Goal: Information Seeking & Learning: Learn about a topic

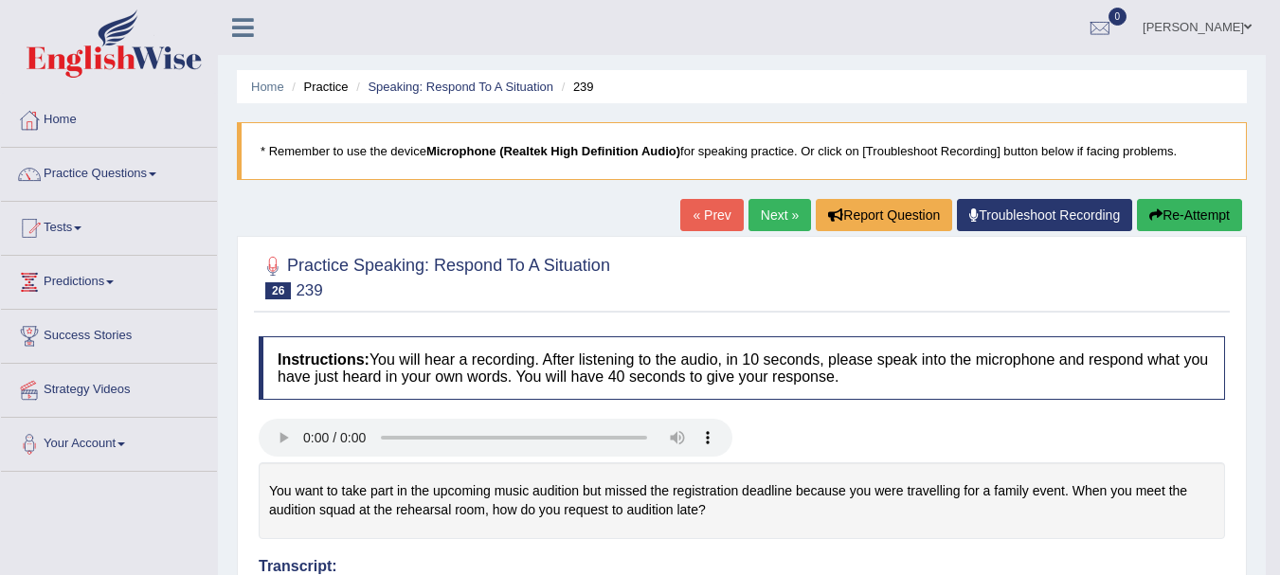
click at [768, 218] on link "Next »" at bounding box center [779, 215] width 63 height 32
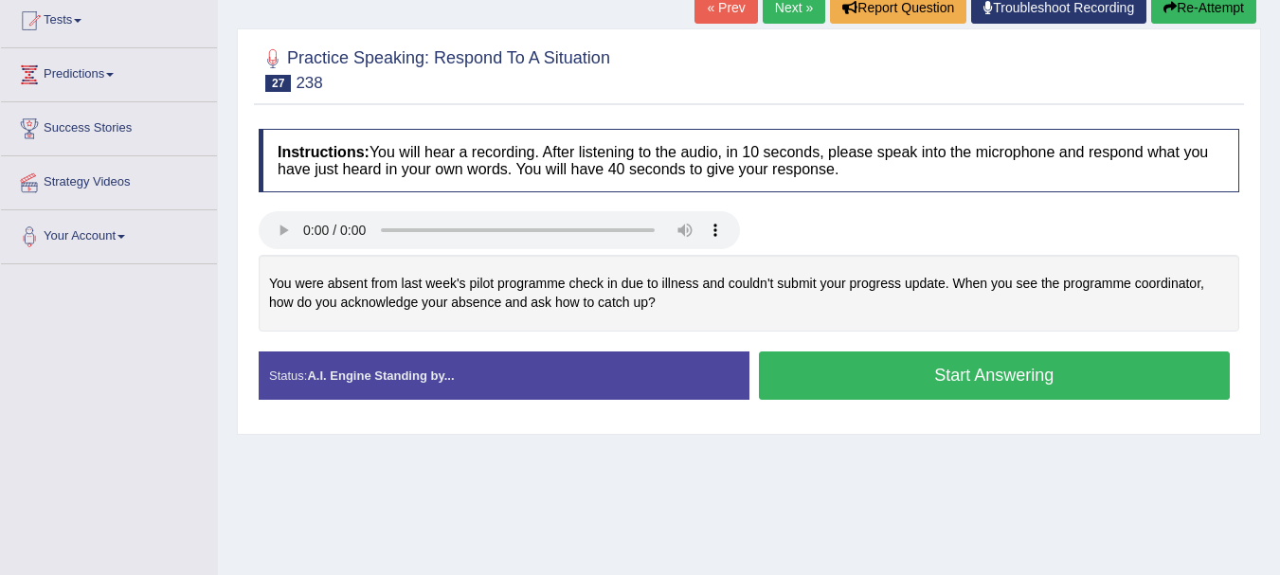
scroll to position [218, 0]
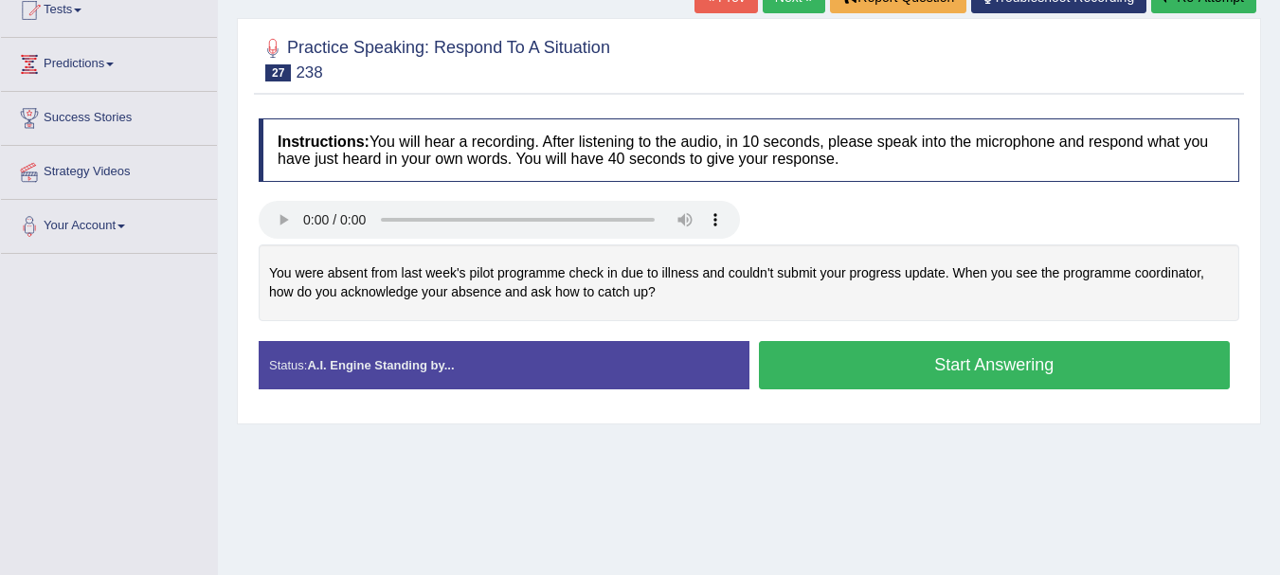
click at [931, 370] on button "Start Answering" at bounding box center [995, 365] width 472 height 48
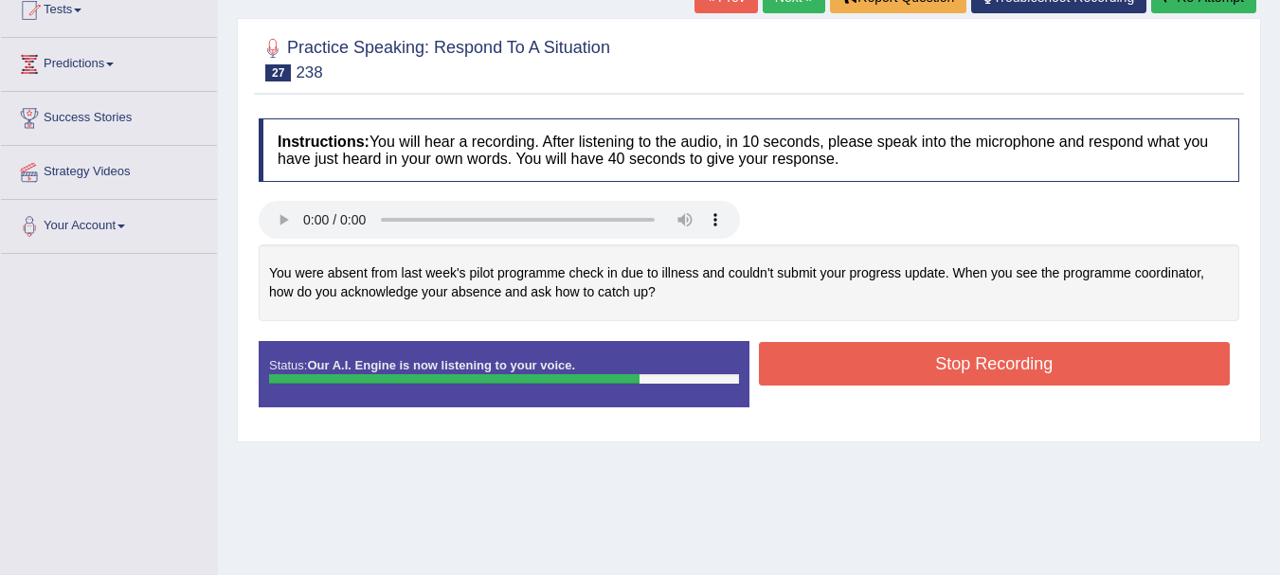
click at [965, 363] on button "Stop Recording" at bounding box center [995, 364] width 472 height 44
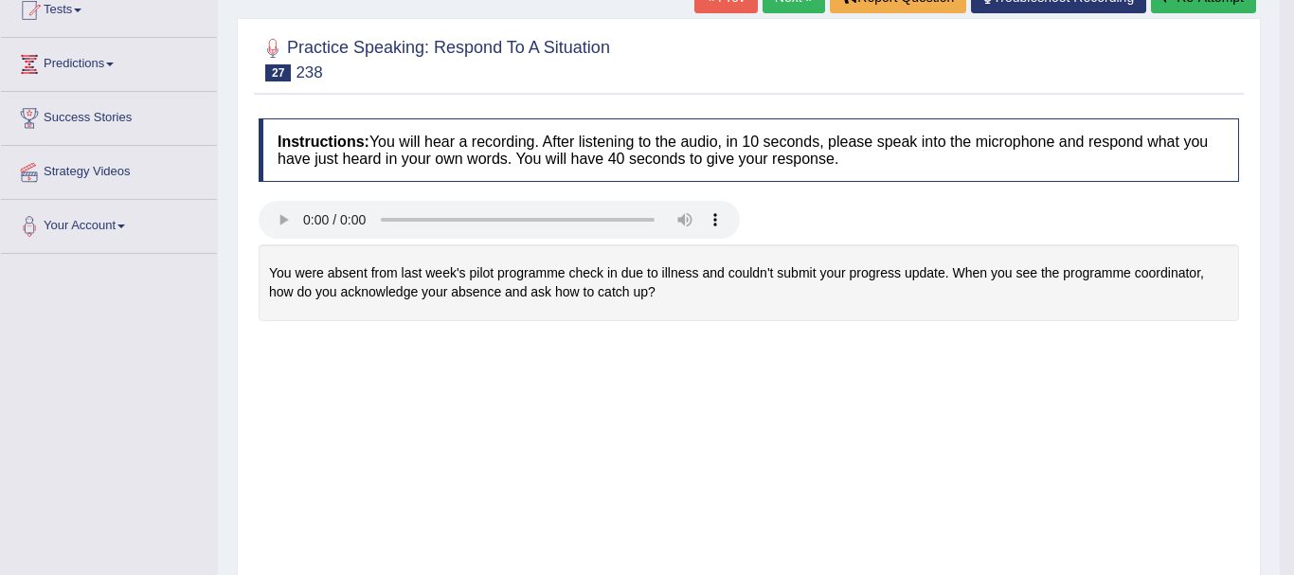
drag, startPoint x: 1293, startPoint y: 147, endPoint x: 1270, endPoint y: 189, distance: 47.5
click at [0, 0] on div "Saving your answer..." at bounding box center [0, 0] width 0 height 0
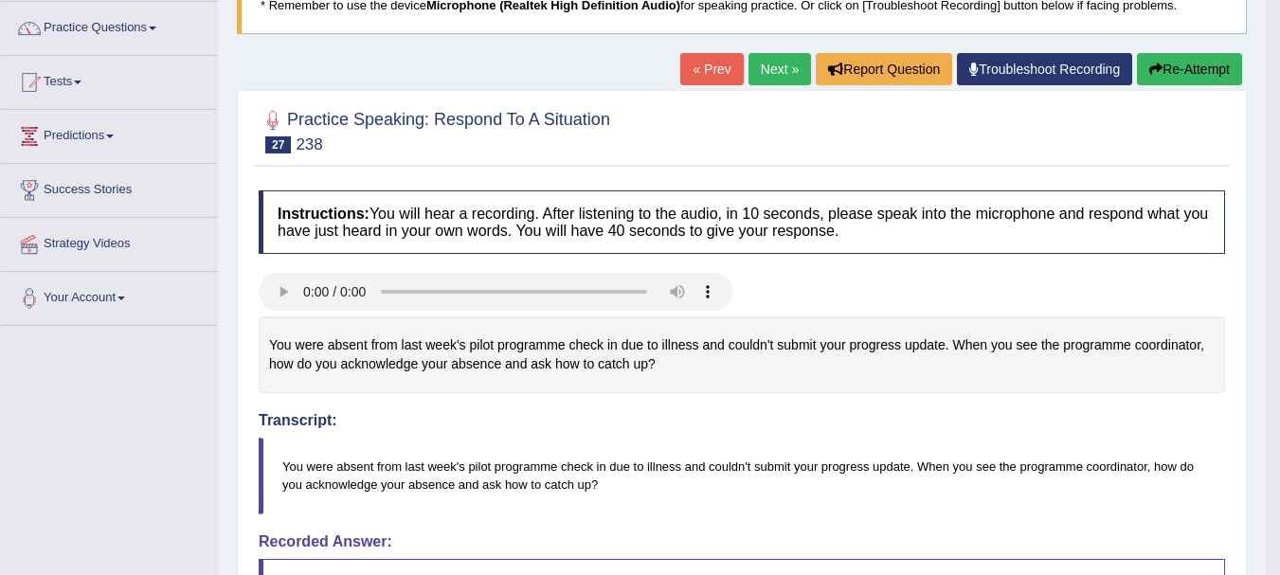
scroll to position [0, 0]
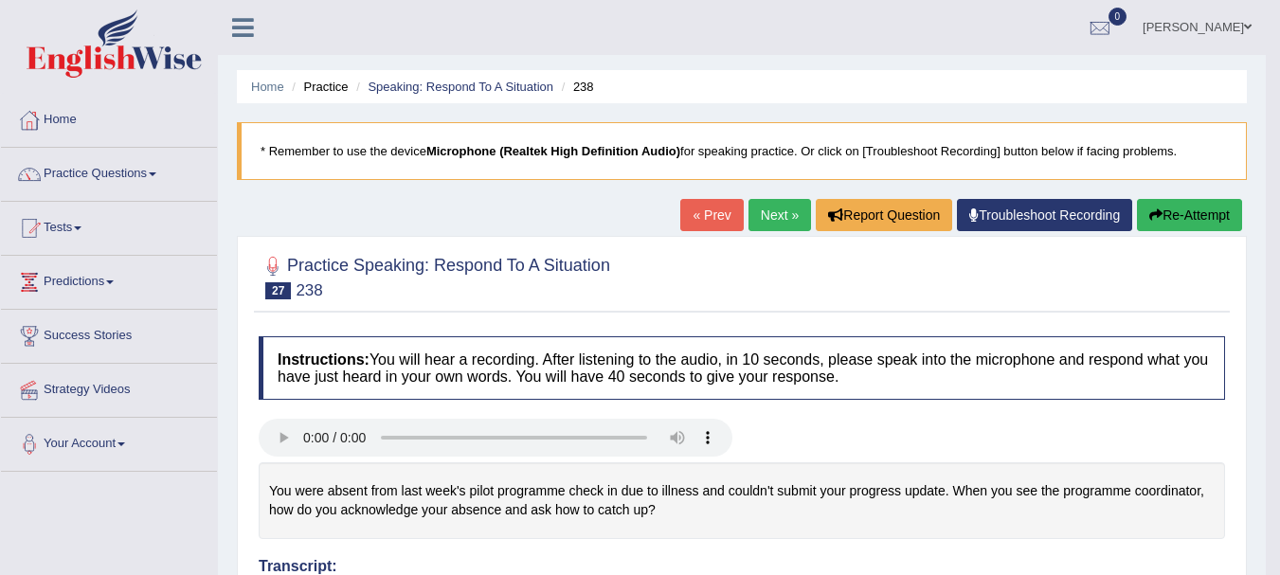
click at [779, 213] on link "Next »" at bounding box center [779, 215] width 63 height 32
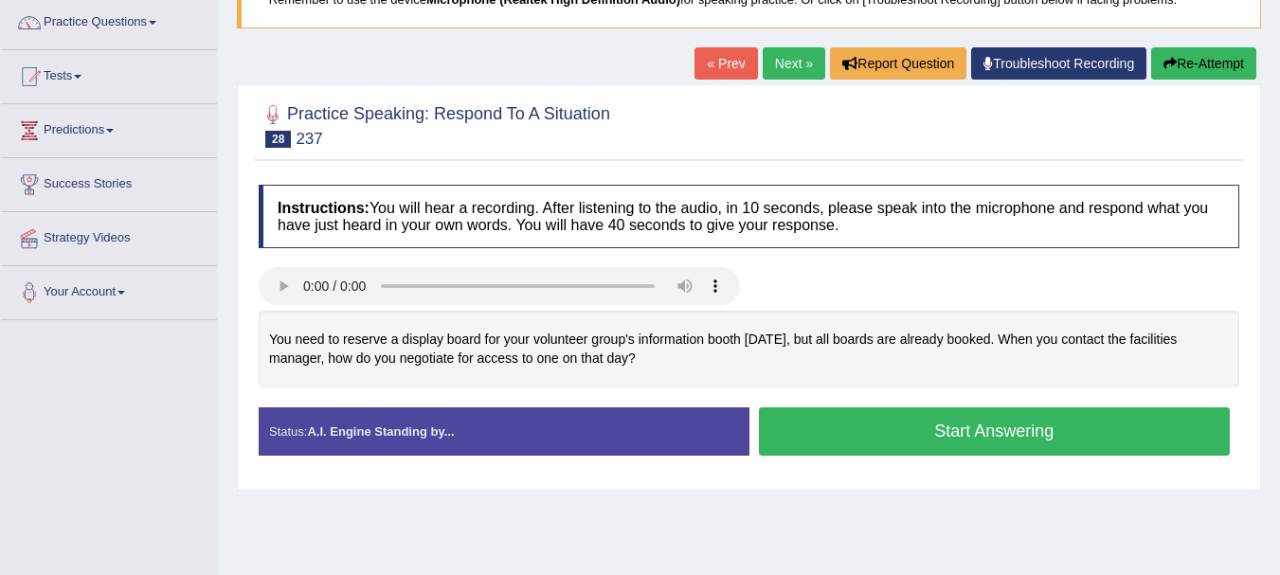
scroll to position [153, 0]
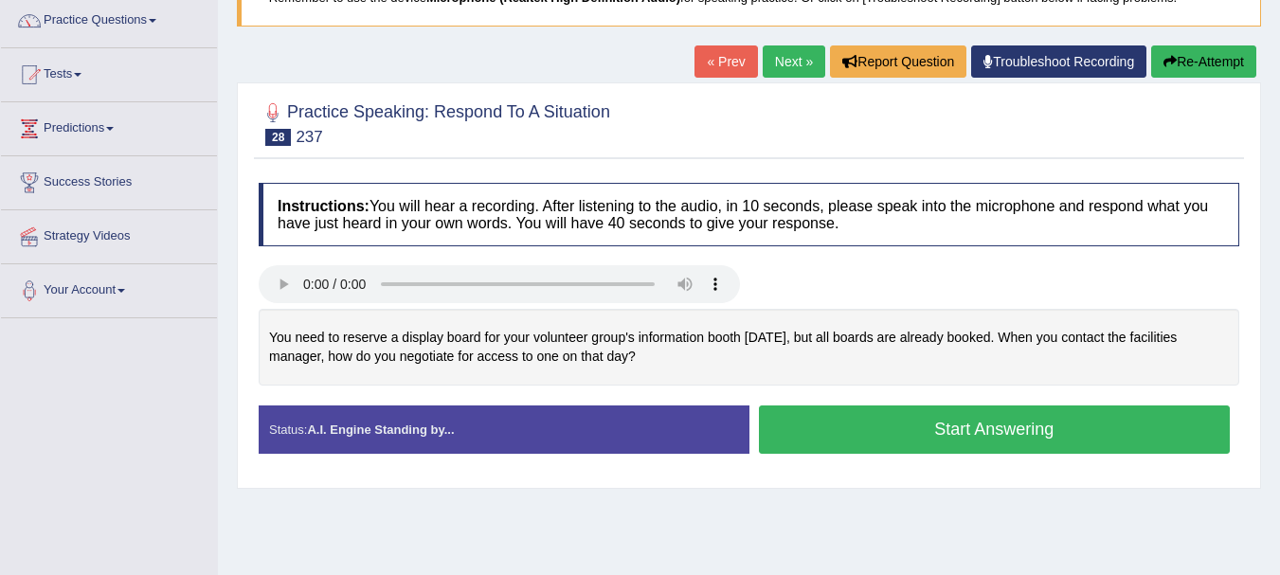
click at [1279, 272] on html "Toggle navigation Home Practice Questions Speaking Practice Read Aloud Repeat S…" at bounding box center [640, 134] width 1280 height 575
click at [998, 432] on button "Start Answering" at bounding box center [995, 429] width 472 height 48
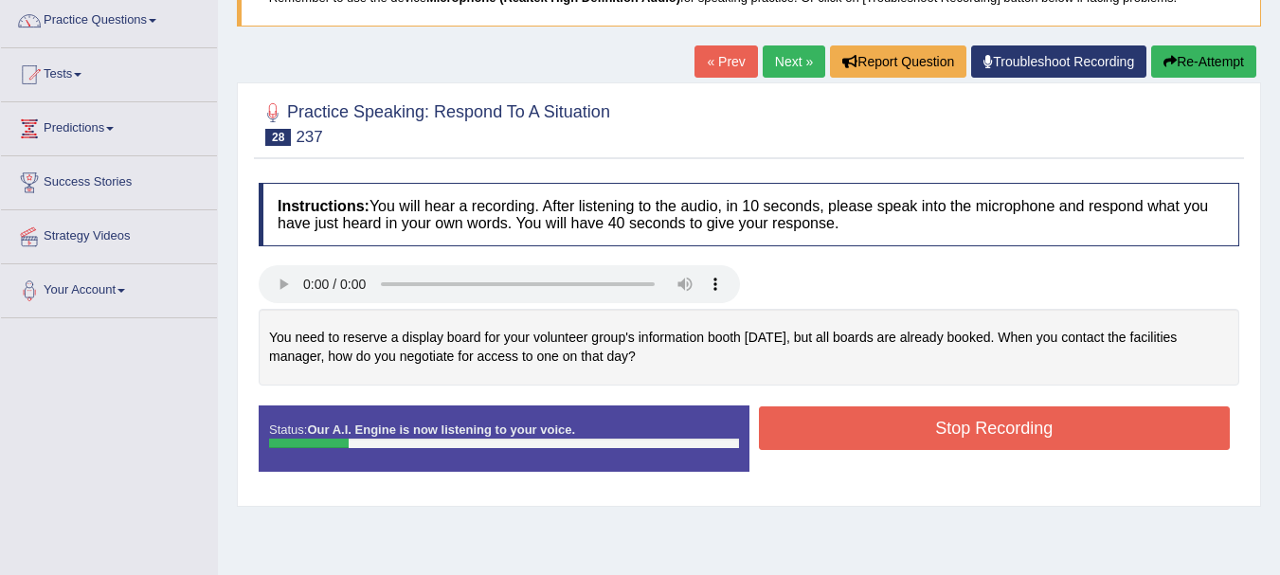
scroll to position [164, 0]
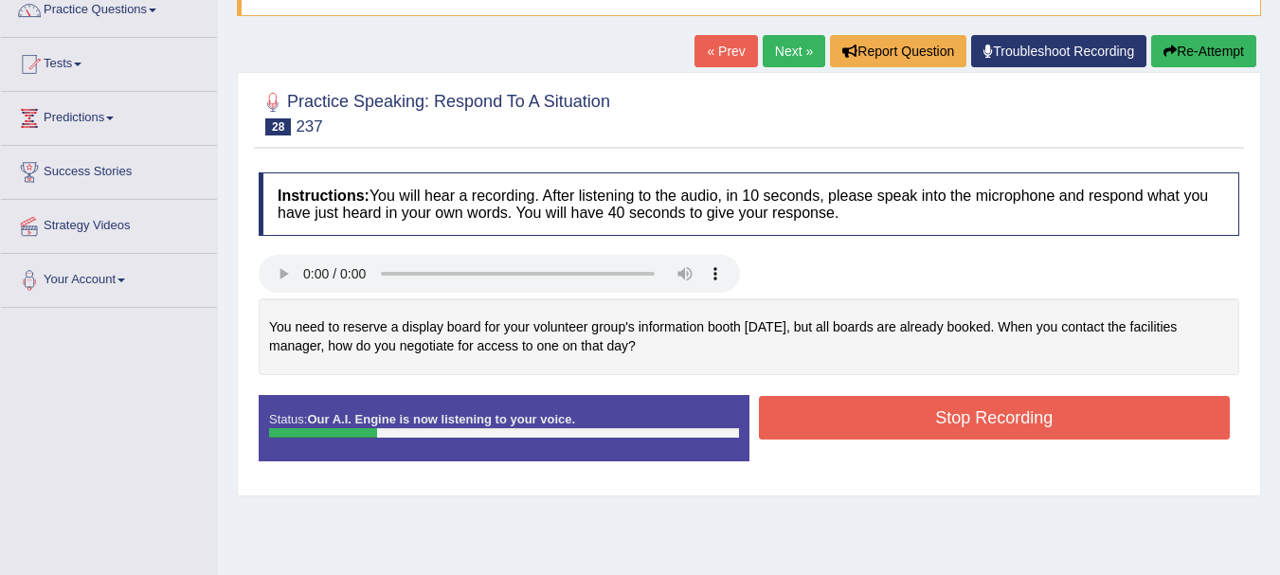
click at [1192, 45] on button "Re-Attempt" at bounding box center [1203, 51] width 105 height 32
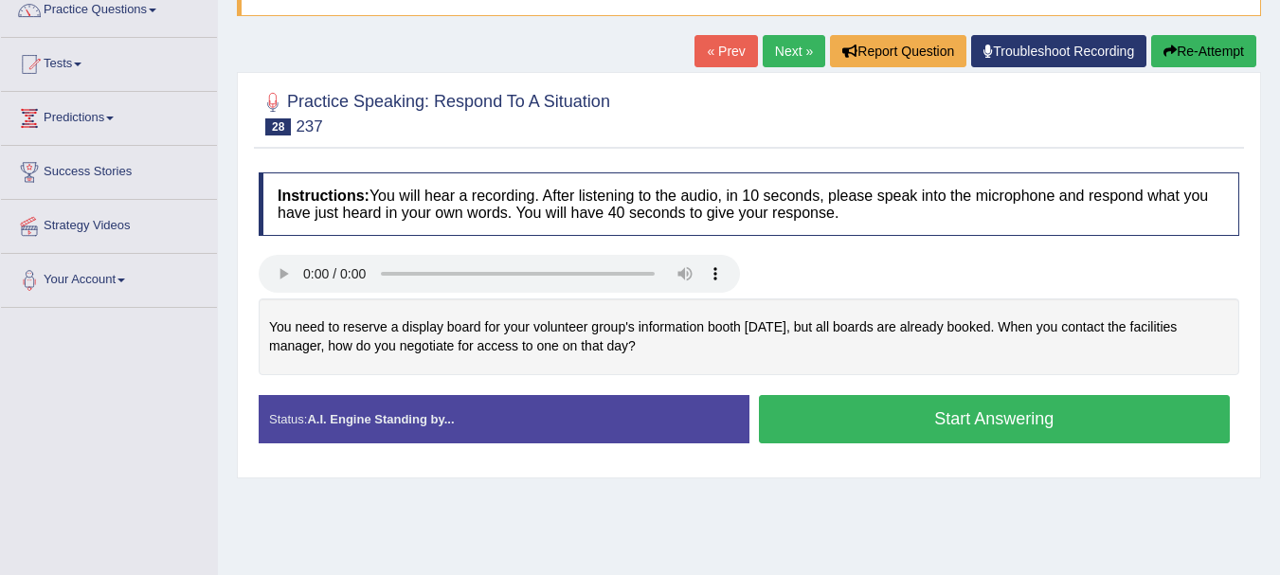
scroll to position [164, 0]
click at [968, 417] on button "Start Answering" at bounding box center [995, 419] width 472 height 48
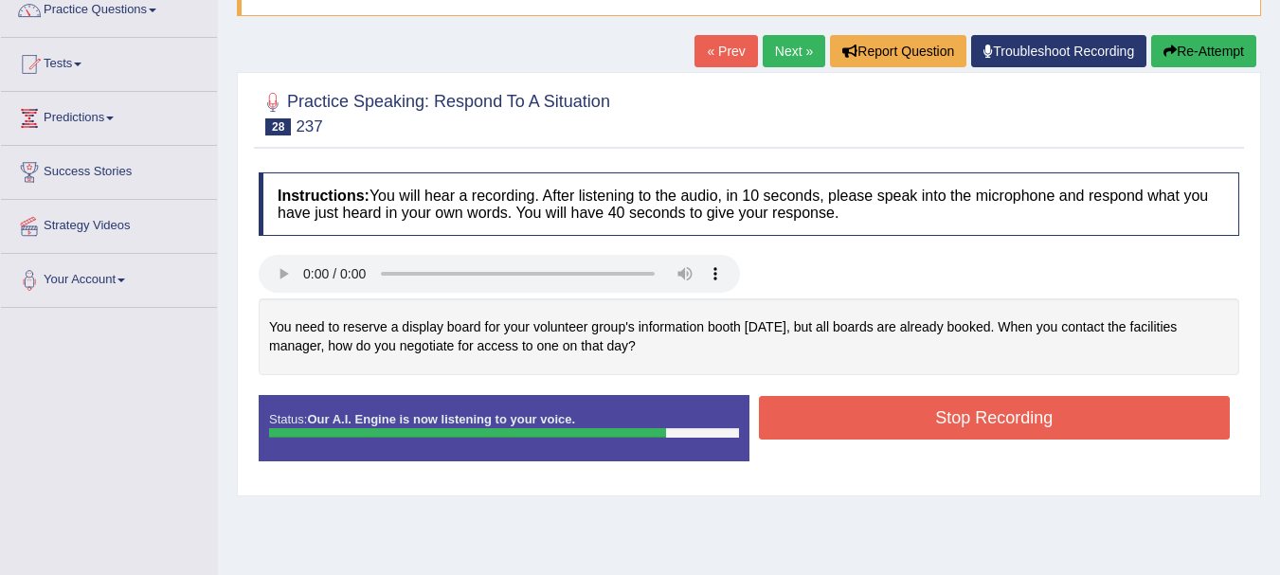
click at [940, 415] on button "Stop Recording" at bounding box center [995, 418] width 472 height 44
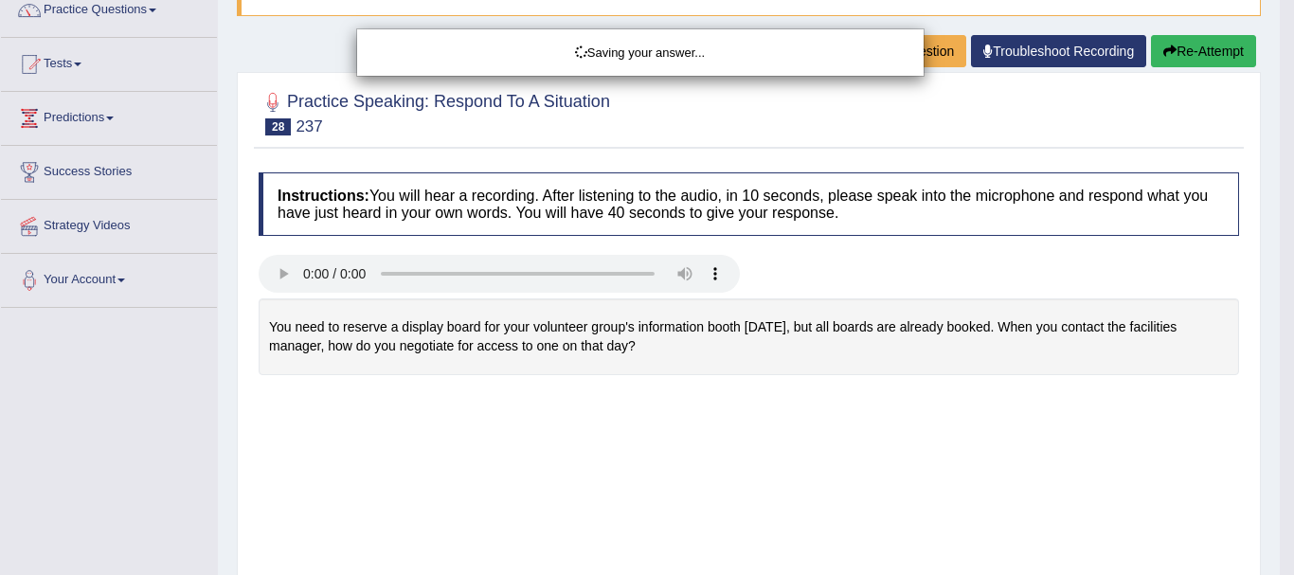
drag, startPoint x: 1289, startPoint y: 182, endPoint x: 1293, endPoint y: 208, distance: 26.8
click at [1279, 353] on div "Saving your answer..." at bounding box center [647, 287] width 1294 height 575
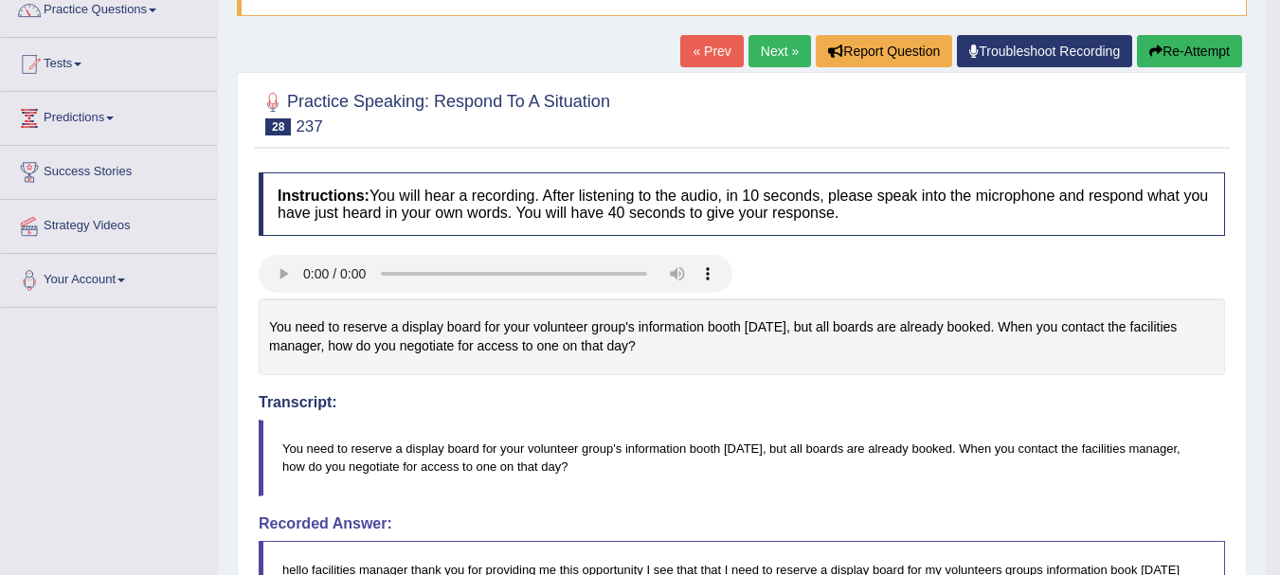
drag, startPoint x: 1286, startPoint y: 197, endPoint x: 1281, endPoint y: 443, distance: 246.4
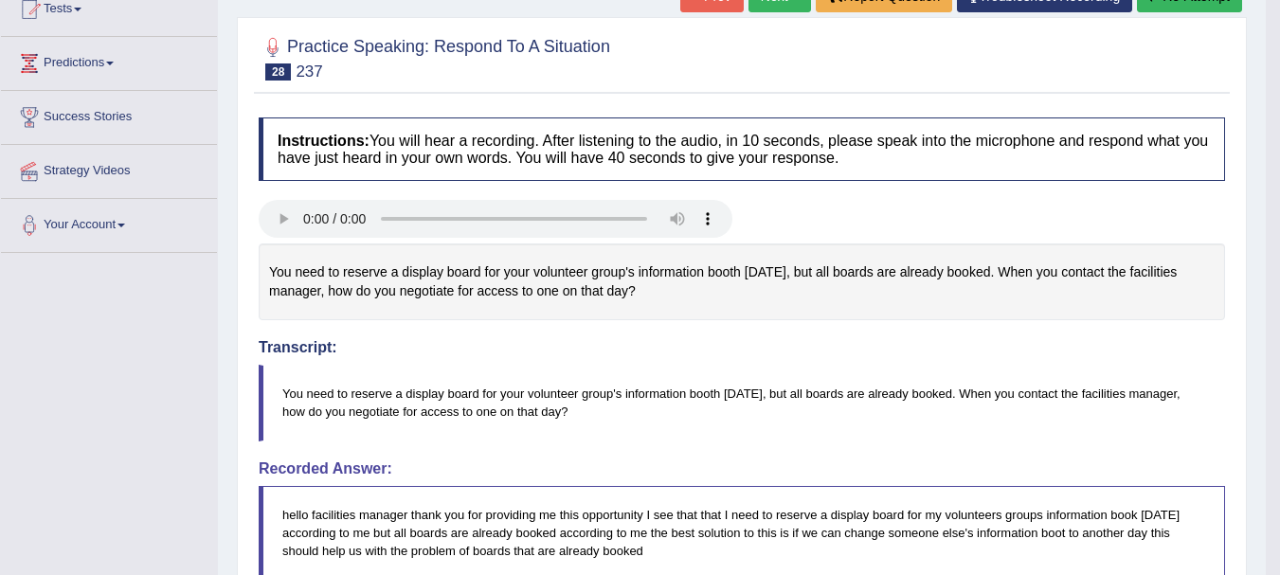
scroll to position [1, 0]
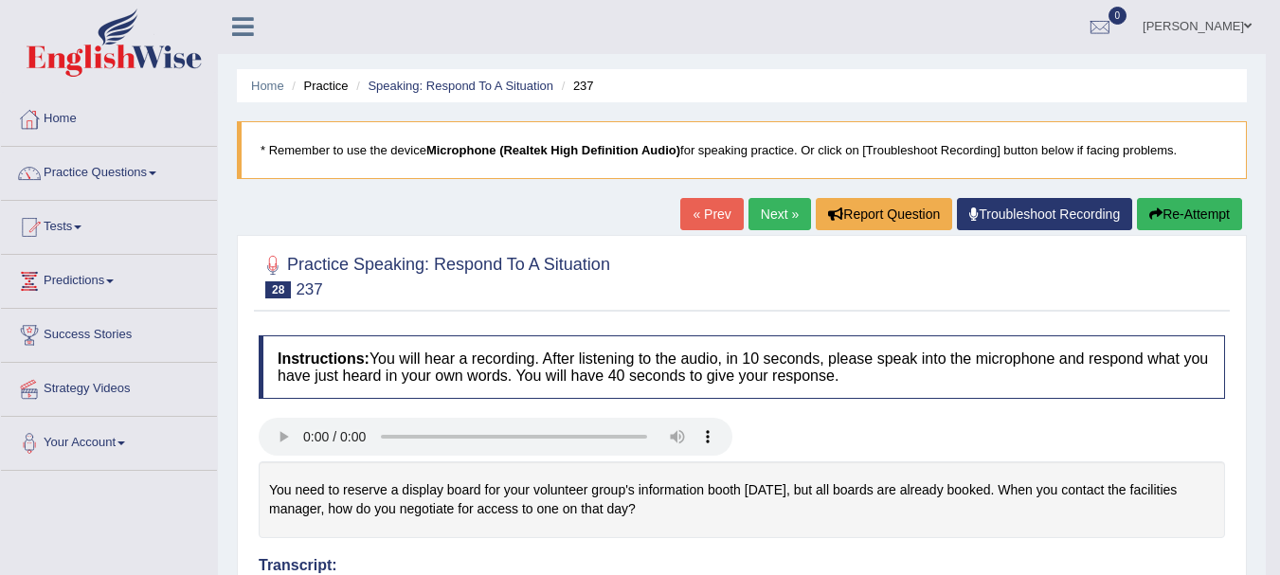
click at [759, 209] on link "Next »" at bounding box center [779, 214] width 63 height 32
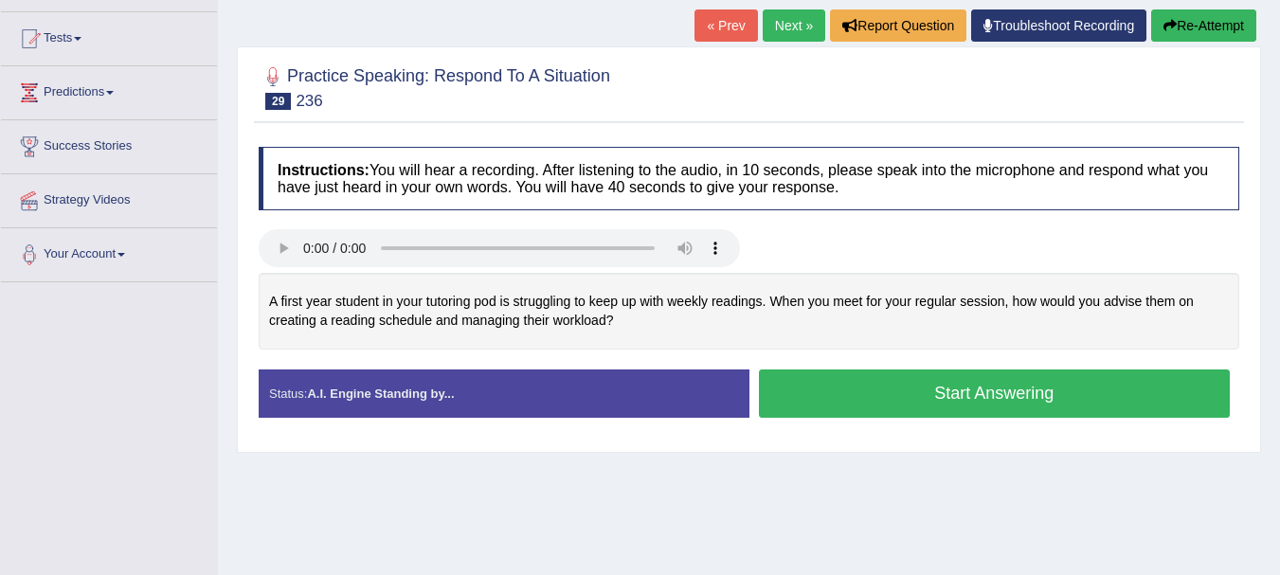
scroll to position [199, 0]
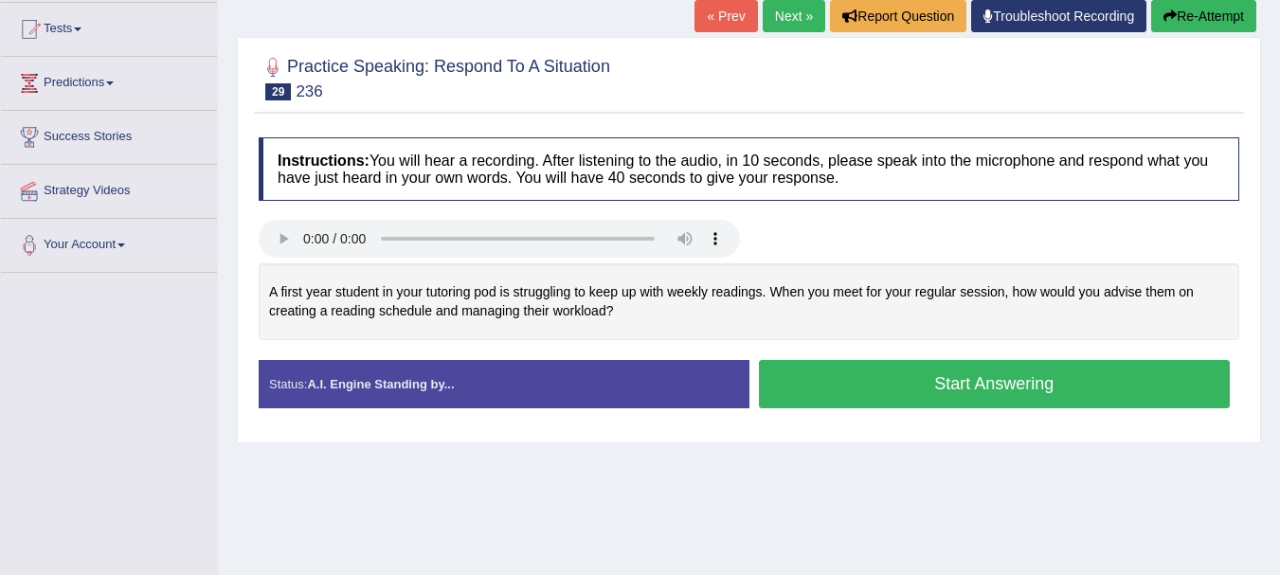
click at [837, 383] on button "Start Answering" at bounding box center [995, 384] width 472 height 48
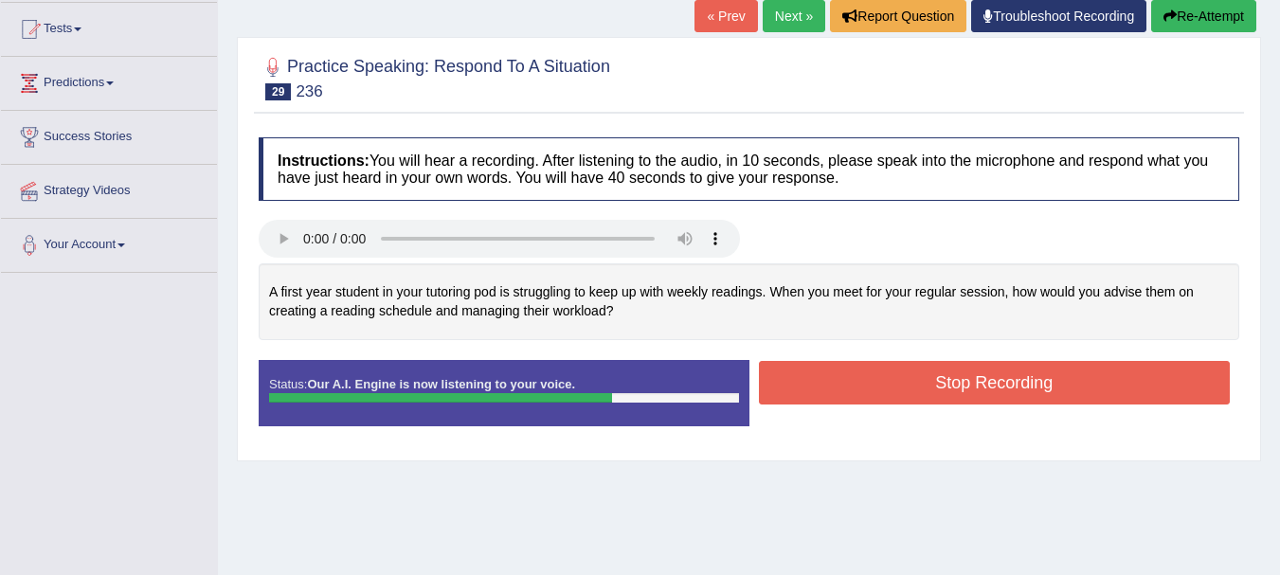
click at [936, 378] on button "Stop Recording" at bounding box center [995, 383] width 472 height 44
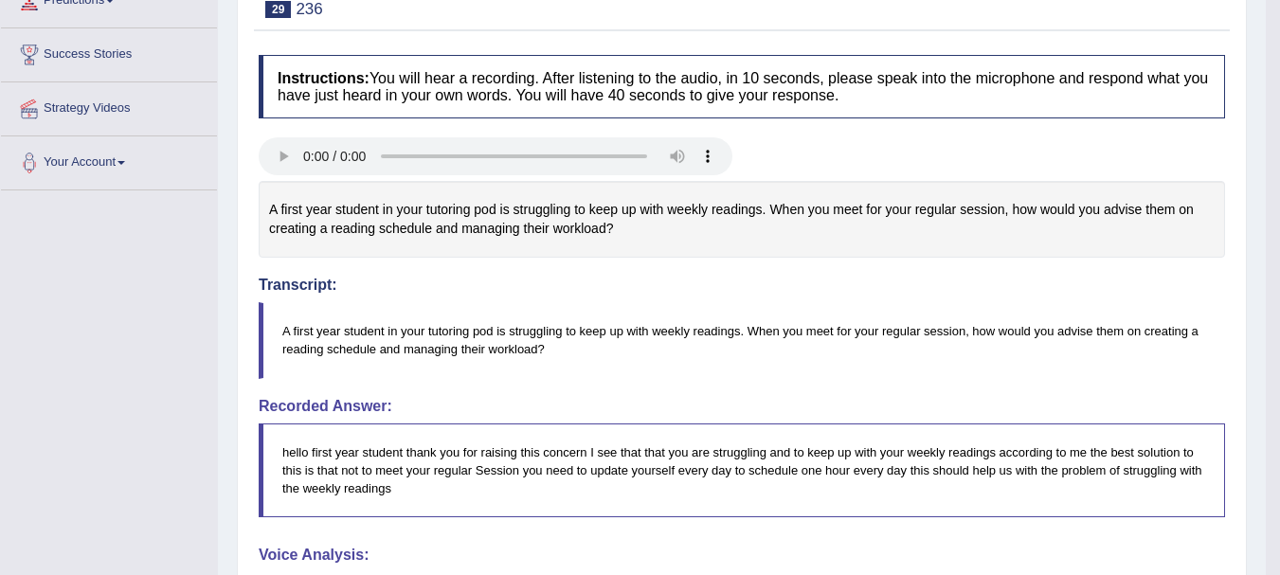
scroll to position [367, 0]
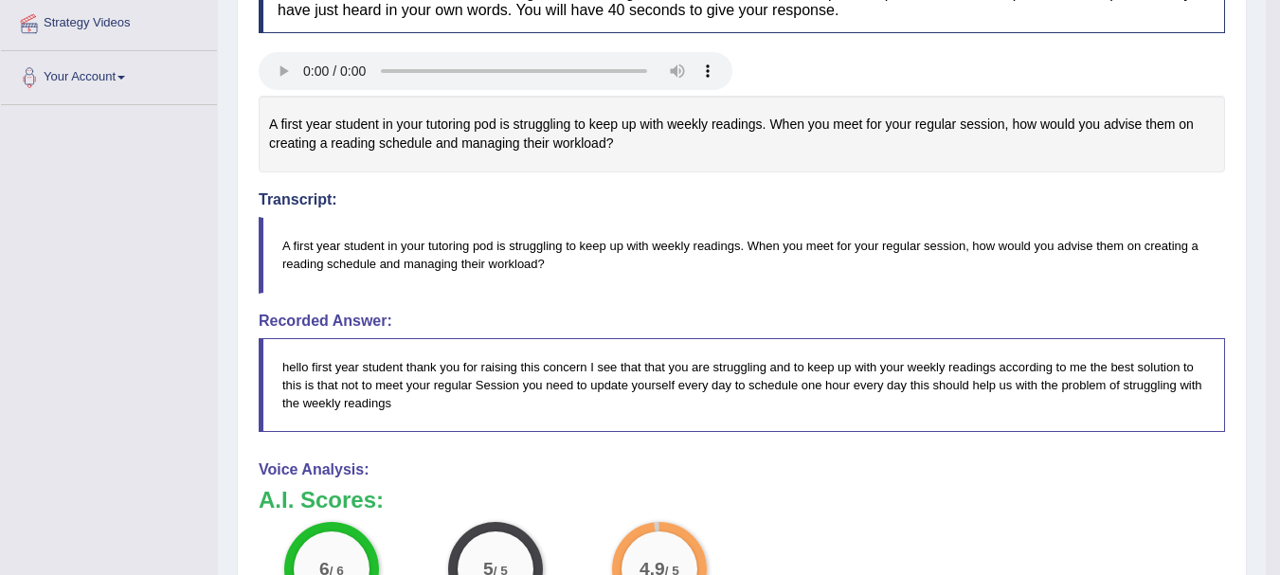
drag, startPoint x: 1291, startPoint y: 155, endPoint x: 1293, endPoint y: 376, distance: 220.8
drag, startPoint x: 1278, startPoint y: 92, endPoint x: 1288, endPoint y: 160, distance: 68.9
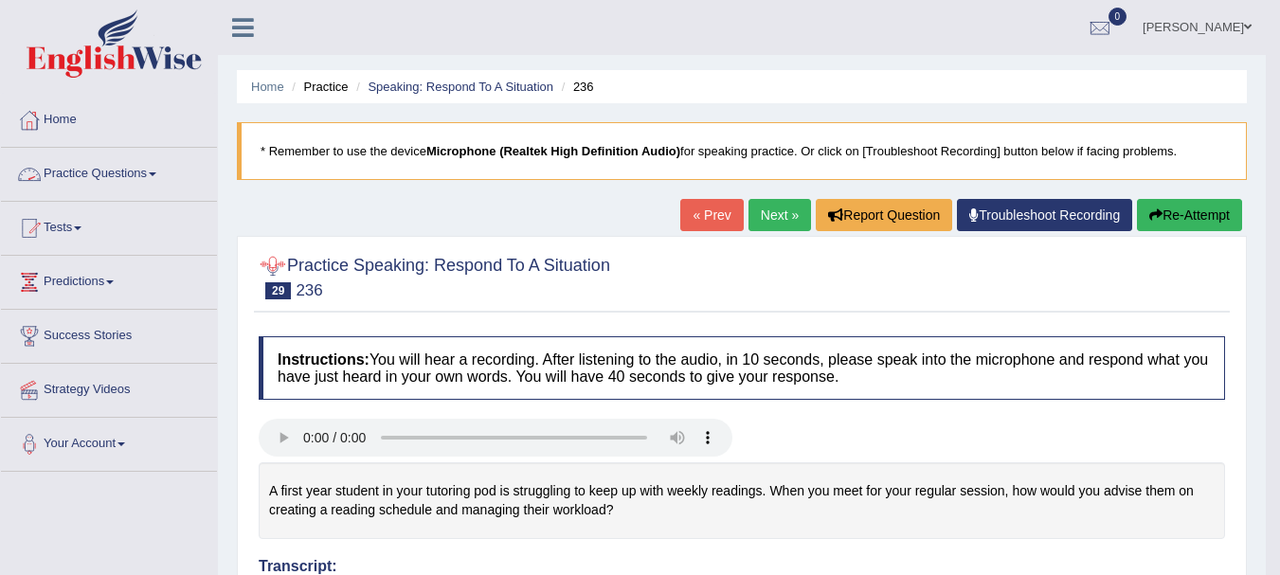
click at [138, 173] on link "Practice Questions" at bounding box center [109, 171] width 216 height 47
